Goal: Navigation & Orientation: Find specific page/section

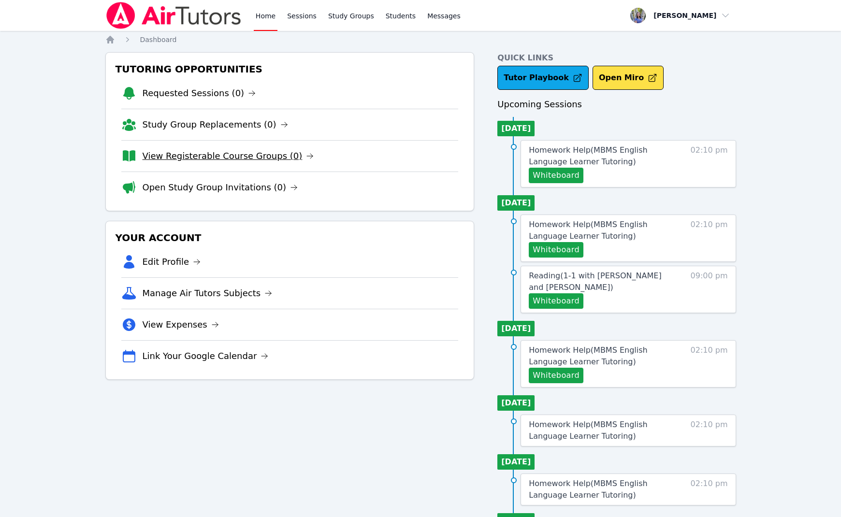
click at [242, 154] on link "View Registerable Course Groups (0)" at bounding box center [228, 156] width 171 height 14
click at [221, 193] on link "Open Study Group Invitations (0)" at bounding box center [221, 188] width 156 height 14
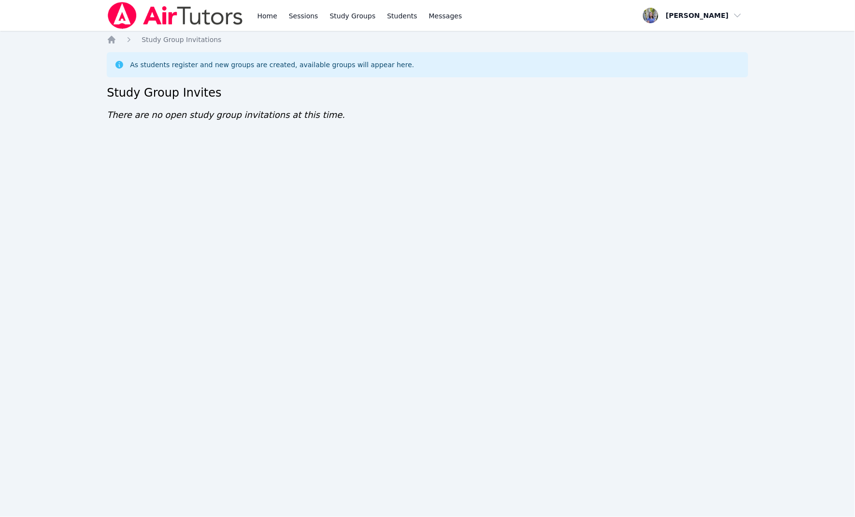
click at [724, 220] on div "Home Sessions Study Groups Students Messages Open user menu Tracie Hymer Open m…" at bounding box center [427, 258] width 855 height 517
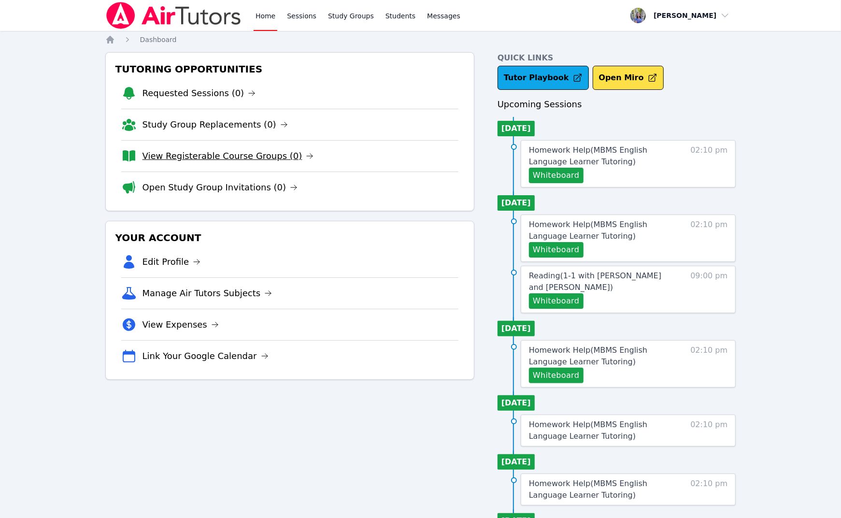
click at [232, 155] on link "View Registerable Course Groups (0)" at bounding box center [228, 156] width 171 height 14
